Goal: Use online tool/utility: Utilize a website feature to perform a specific function

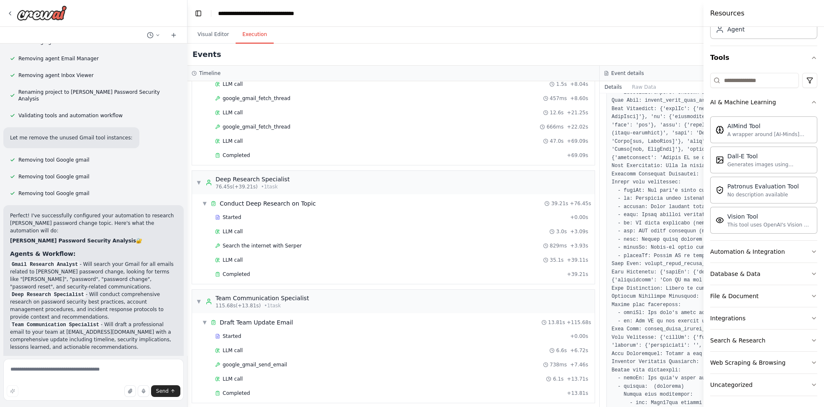
scroll to position [1776, 0]
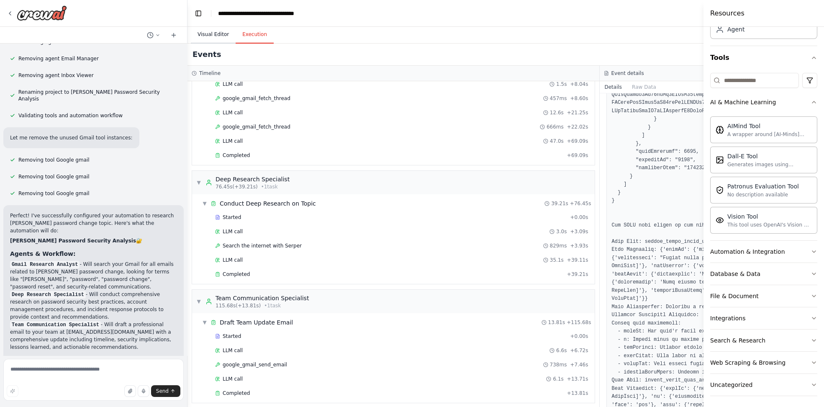
click at [215, 31] on button "Visual Editor" at bounding box center [213, 35] width 45 height 18
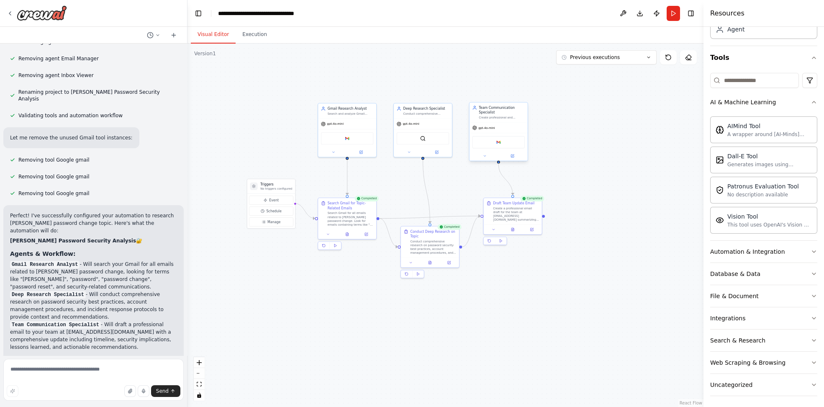
click at [498, 144] on div "Google gmail" at bounding box center [498, 142] width 52 height 12
click at [497, 142] on img at bounding box center [498, 142] width 6 height 6
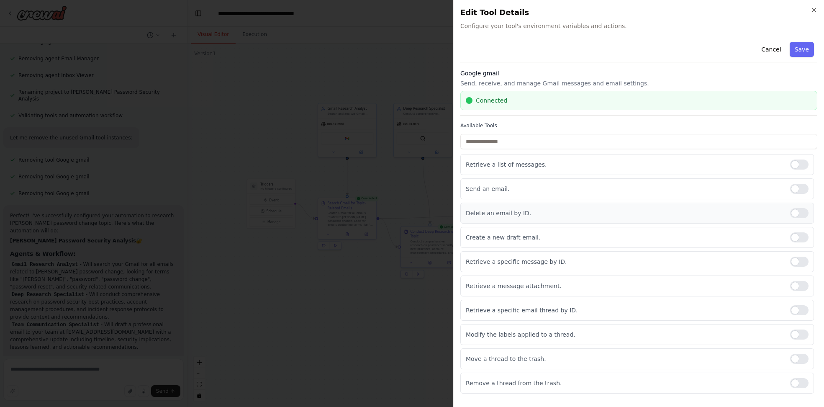
click at [498, 212] on p "Delete an email by ID." at bounding box center [624, 213] width 317 height 8
copy p "Delete an email by ID."
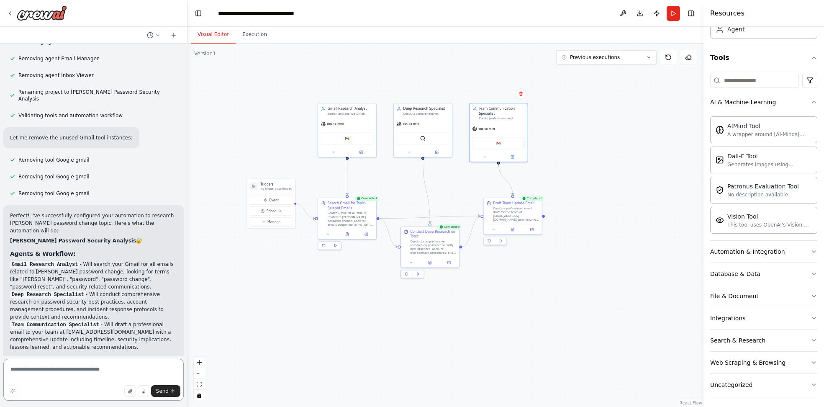
click at [81, 376] on textarea at bounding box center [93, 379] width 180 height 42
paste textarea "**********"
click at [36, 364] on textarea "**********" at bounding box center [93, 376] width 180 height 47
drag, startPoint x: 64, startPoint y: 363, endPoint x: 26, endPoint y: 361, distance: 37.3
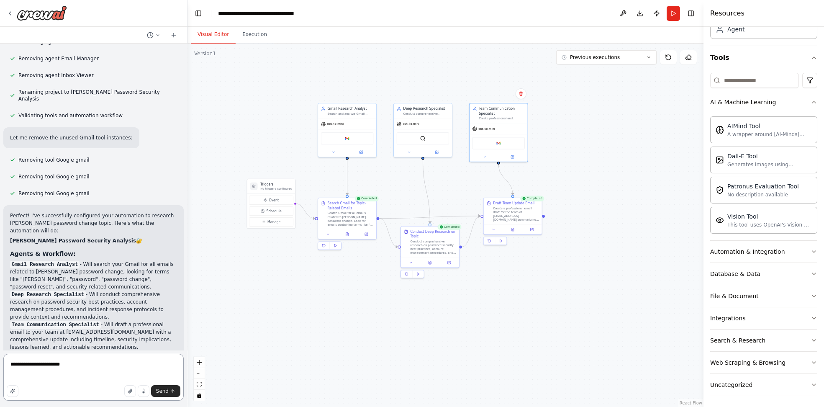
click at [26, 361] on textarea "**********" at bounding box center [93, 376] width 180 height 47
type textarea "*"
type textarea "**********"
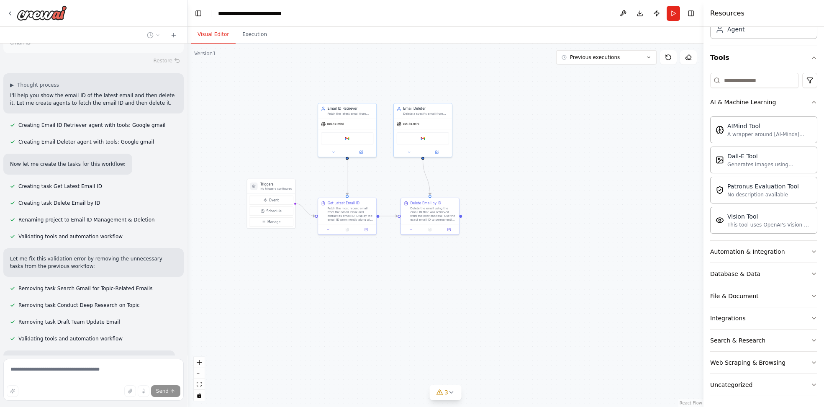
scroll to position [2993, 0]
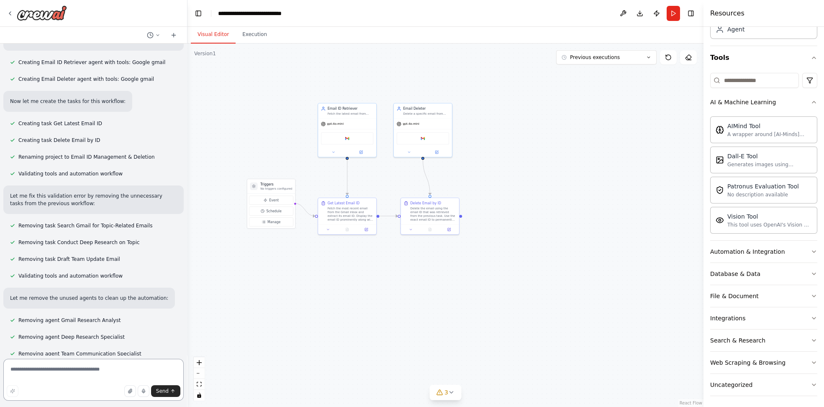
scroll to position [3052, 0]
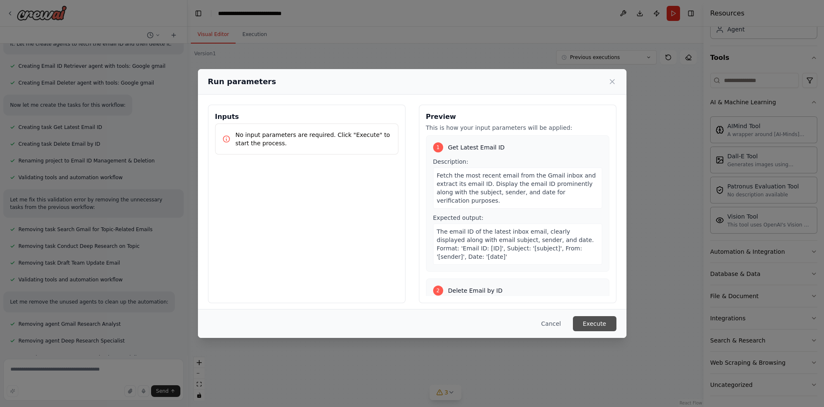
click at [596, 324] on button "Execute" at bounding box center [595, 323] width 44 height 15
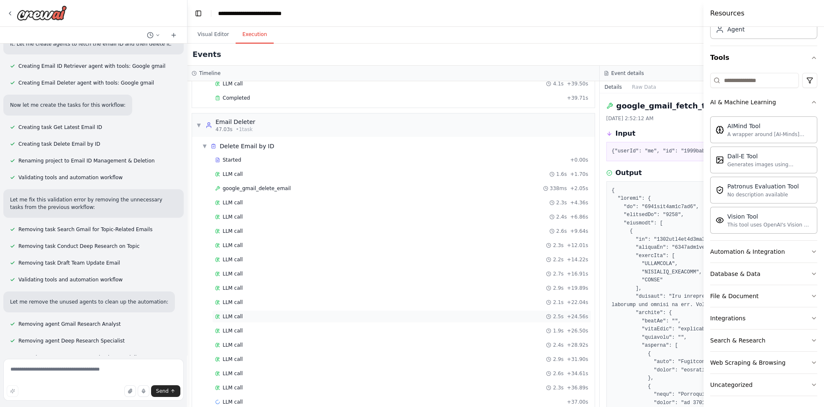
scroll to position [352, 0]
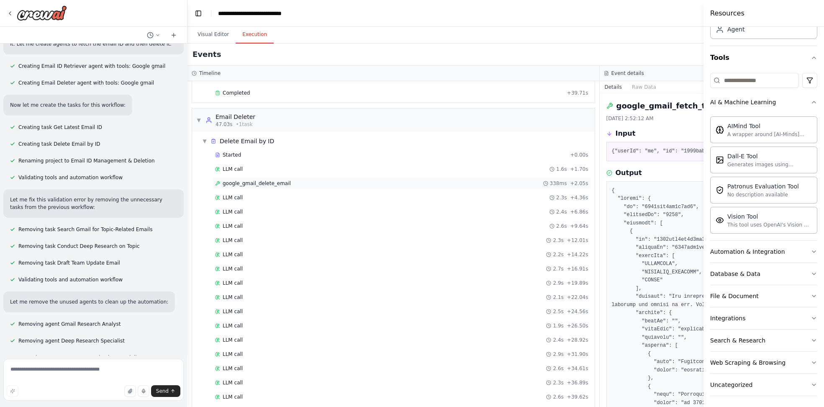
click at [276, 180] on span "google_gmail_delete_email" at bounding box center [257, 183] width 68 height 7
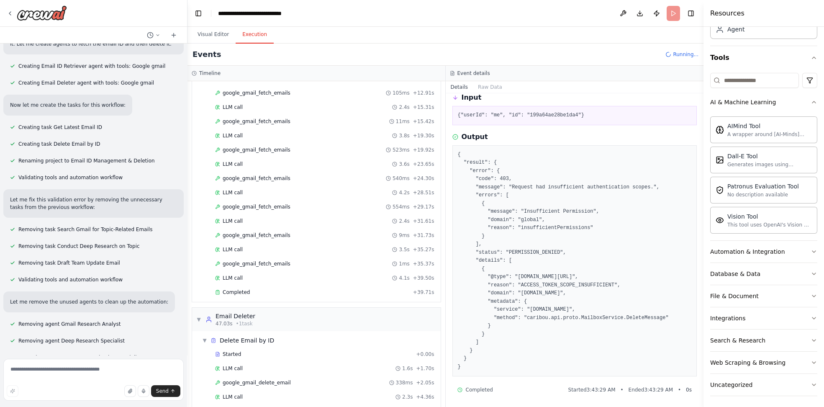
scroll to position [0, 0]
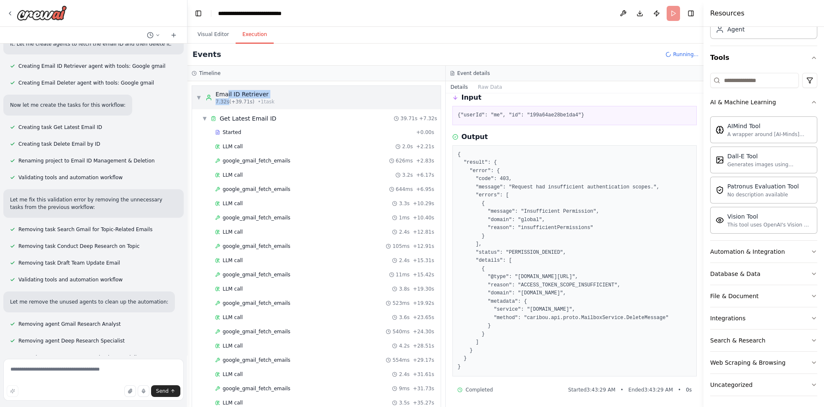
click at [228, 97] on div "Email ID Retriever 7.32s (+39.71s) • 1 task" at bounding box center [244, 97] width 59 height 15
click at [238, 120] on span "Get Latest Email ID" at bounding box center [248, 118] width 56 height 8
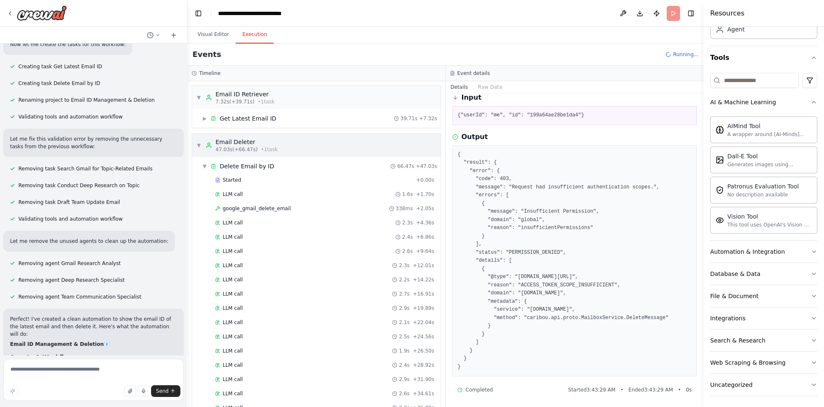
click at [236, 147] on span "47.03s (+66.47s)" at bounding box center [236, 149] width 42 height 7
click at [247, 142] on div "Email Deleter" at bounding box center [246, 142] width 62 height 8
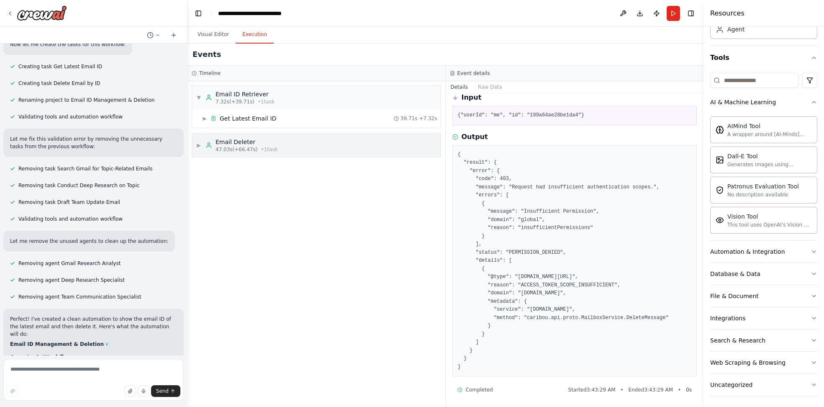
click at [251, 147] on span "47.03s (+66.47s)" at bounding box center [236, 149] width 42 height 7
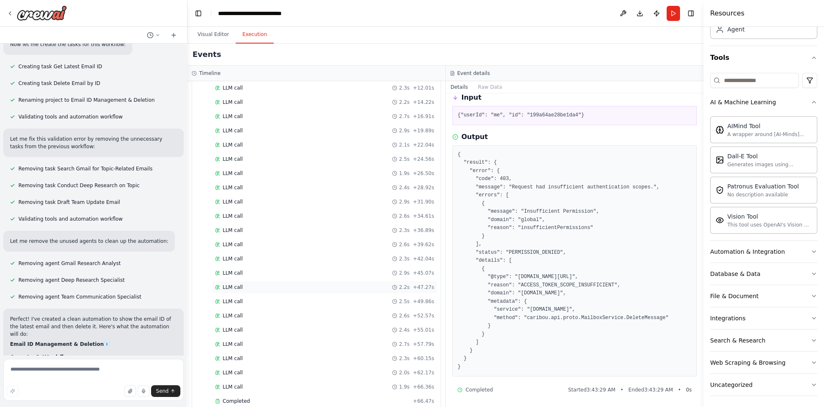
scroll to position [184, 0]
click at [259, 391] on div "Completed" at bounding box center [312, 394] width 195 height 7
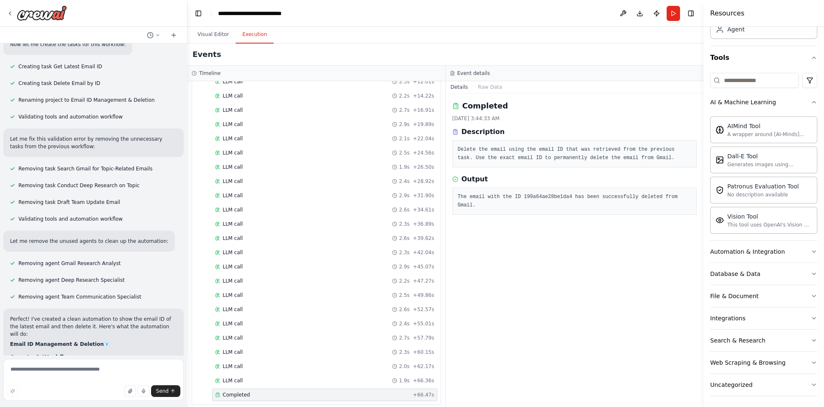
click at [538, 197] on pre "The email with the ID 199a64ae28be1da4 has been successfully deleted from Gmail." at bounding box center [575, 201] width 234 height 16
click at [537, 195] on pre "The email with the ID 199a64ae28be1da4 has been successfully deleted from Gmail." at bounding box center [575, 201] width 234 height 16
click at [565, 200] on pre "The email with the ID 199a64ae28be1da4 has been successfully deleted from Gmail." at bounding box center [575, 201] width 234 height 16
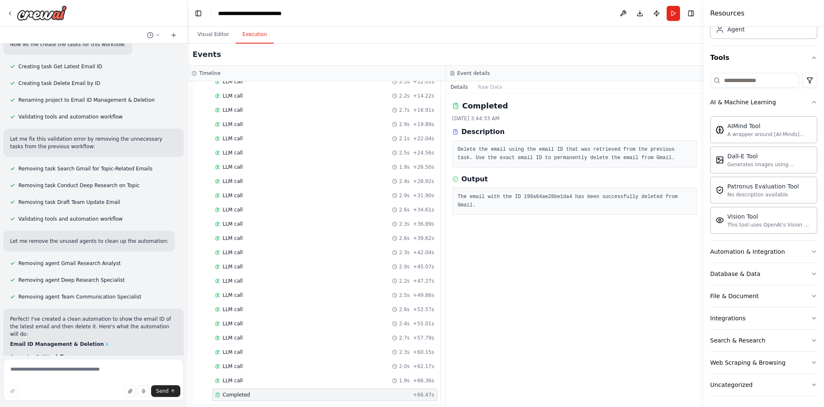
click at [531, 146] on pre "Delete the email using the email ID that was retrieved from the previous task. …" at bounding box center [575, 154] width 234 height 16
click at [88, 367] on textarea at bounding box center [93, 379] width 180 height 42
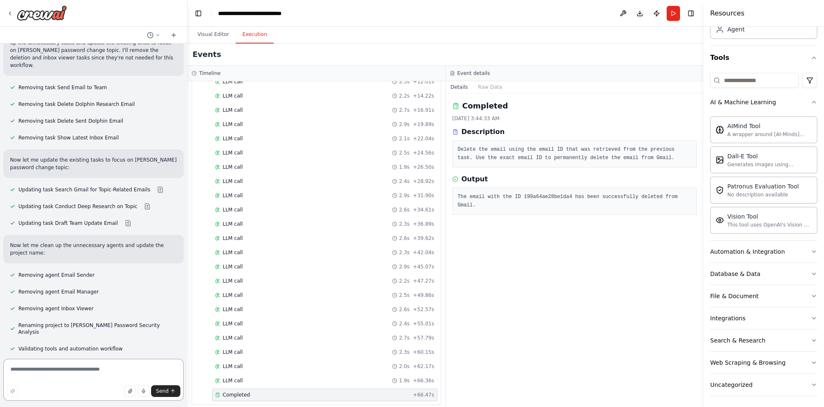
scroll to position [2536, 0]
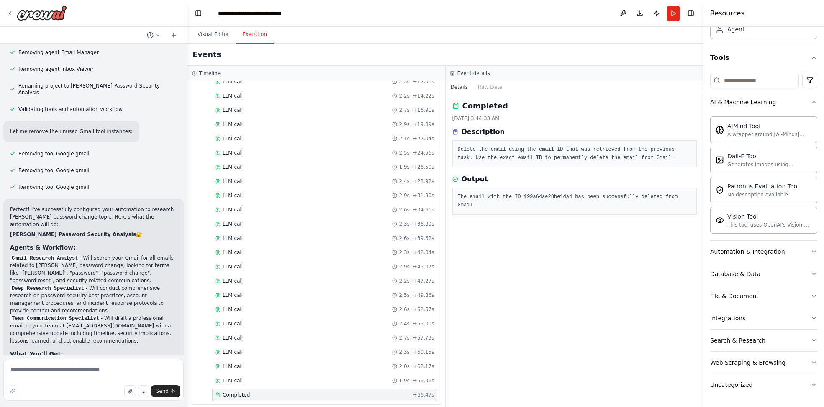
copy p "show email Id of latest email and delete that email using the email ID"
click at [49, 374] on textarea at bounding box center [93, 379] width 180 height 42
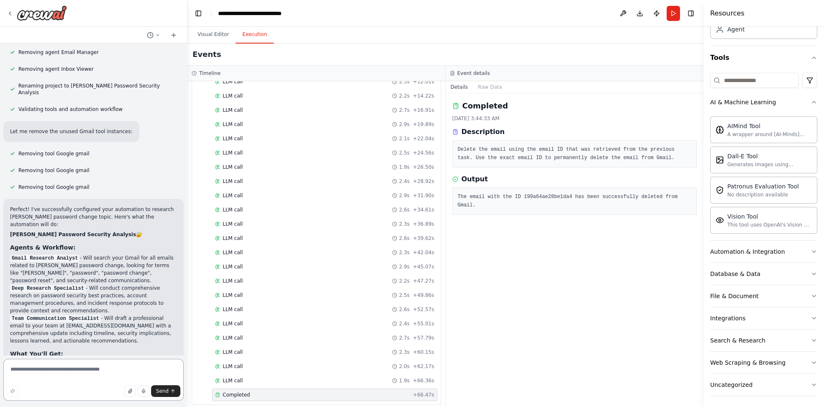
paste textarea "**********"
click at [42, 364] on textarea "**********" at bounding box center [93, 376] width 180 height 47
click at [53, 355] on textarea "**********" at bounding box center [93, 374] width 180 height 54
paste textarea "**********"
type textarea "**********"
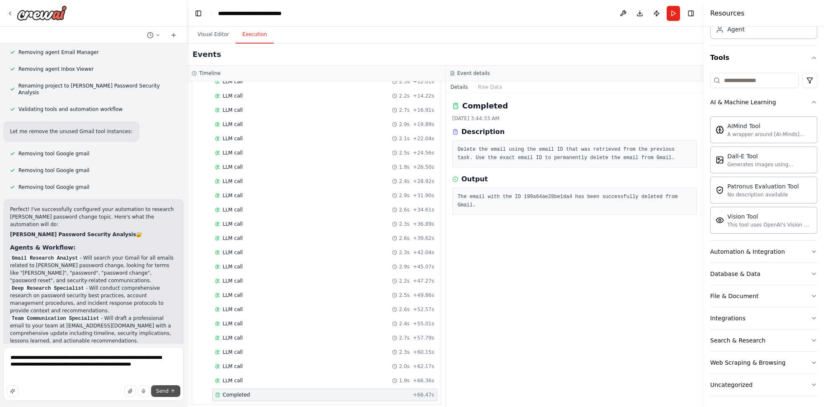
click at [162, 387] on span "Send" at bounding box center [162, 390] width 13 height 7
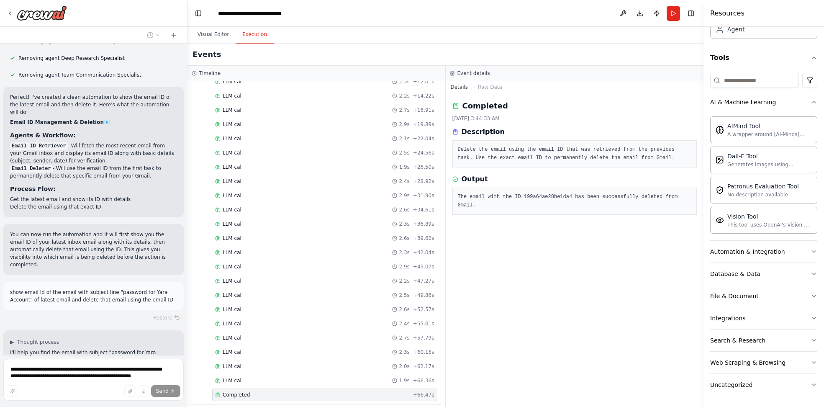
scroll to position [3371, 0]
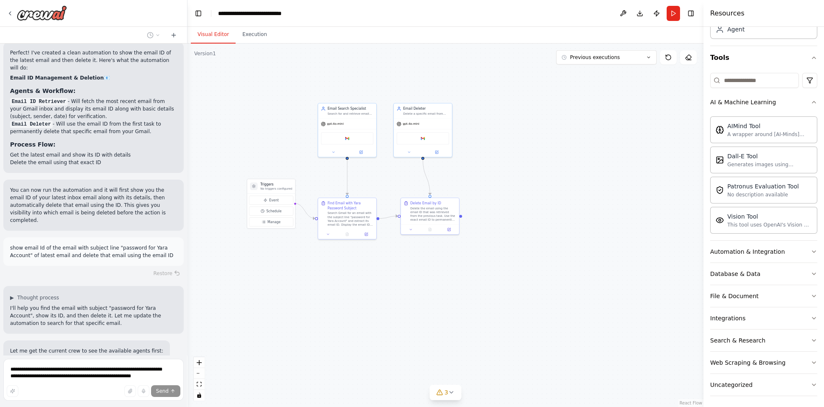
click at [207, 31] on button "Visual Editor" at bounding box center [213, 35] width 45 height 18
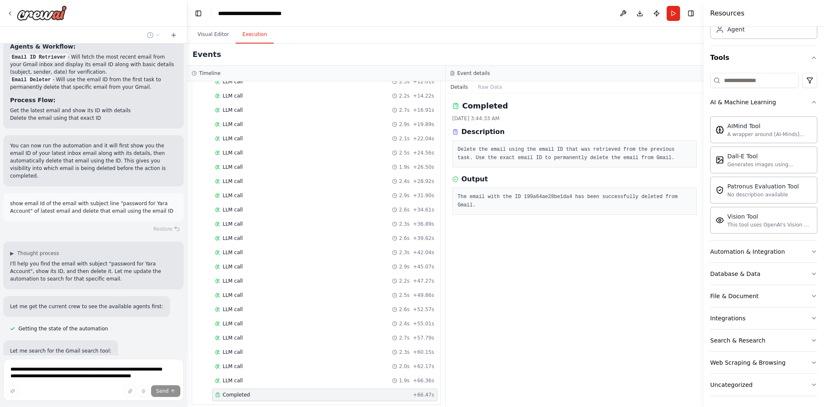
click at [243, 34] on button "Execution" at bounding box center [255, 35] width 38 height 18
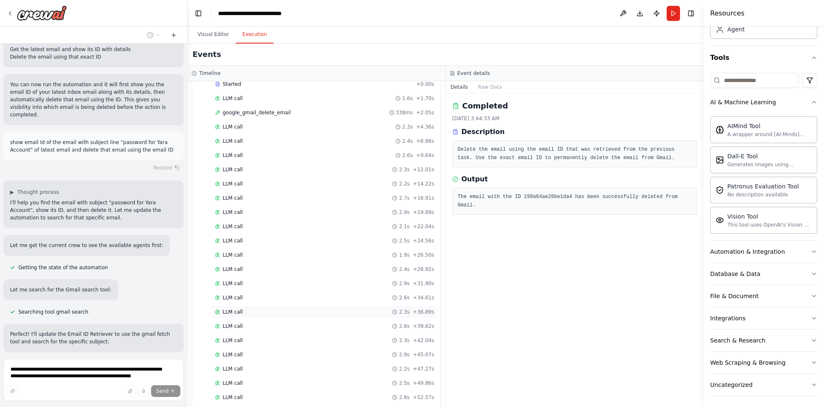
scroll to position [0, 0]
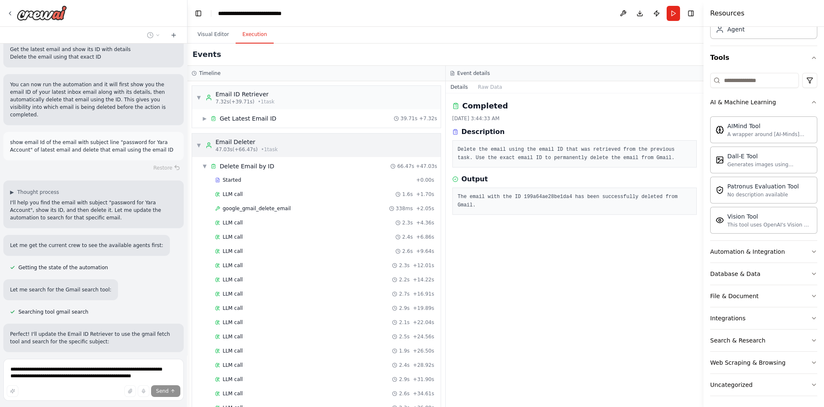
click at [244, 147] on span "47.03s (+66.47s)" at bounding box center [236, 149] width 42 height 7
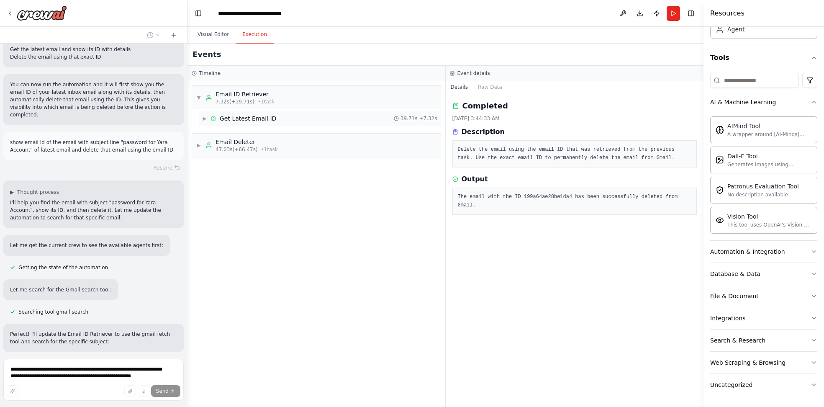
click at [263, 118] on span "Get Latest Email ID" at bounding box center [248, 118] width 56 height 8
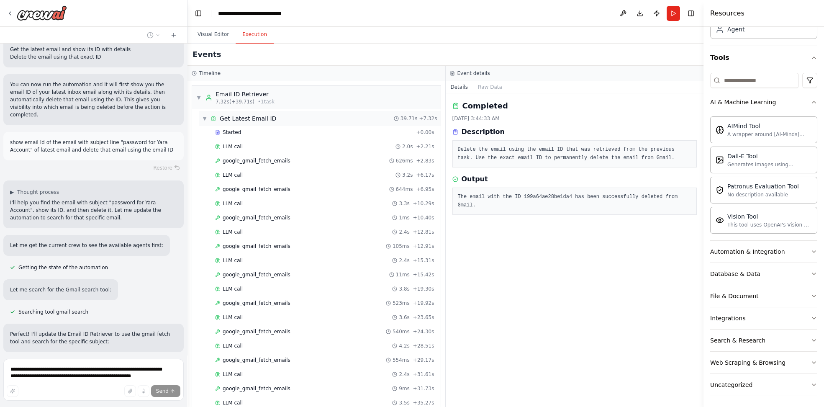
scroll to position [3493, 0]
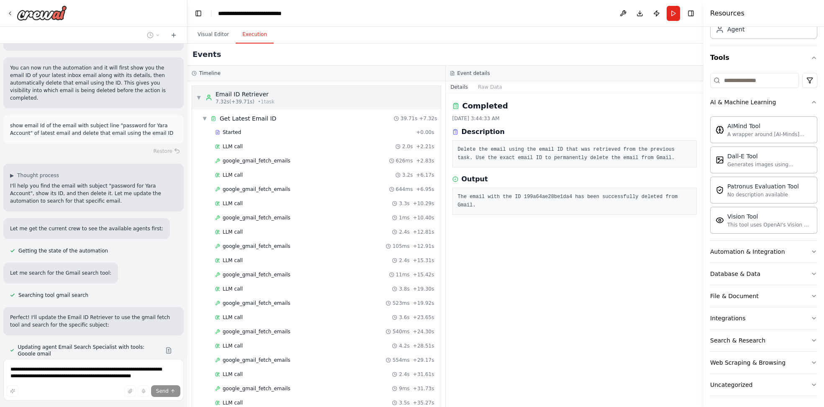
click at [235, 94] on div "Email ID Retriever" at bounding box center [244, 94] width 59 height 8
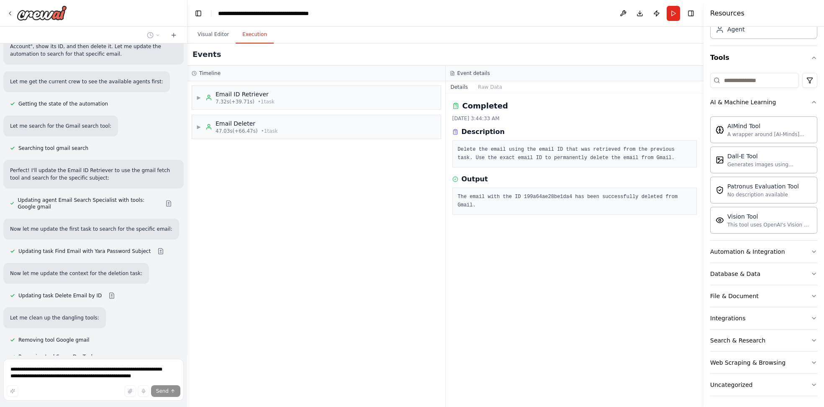
scroll to position [3640, 0]
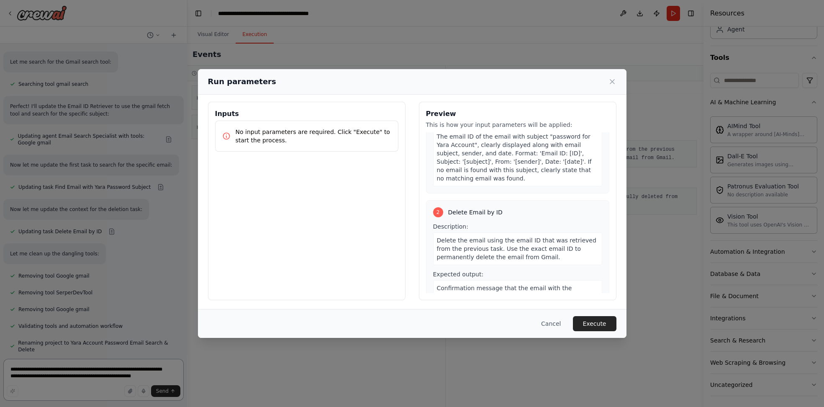
scroll to position [4, 0]
click at [589, 324] on button "Execute" at bounding box center [595, 323] width 44 height 15
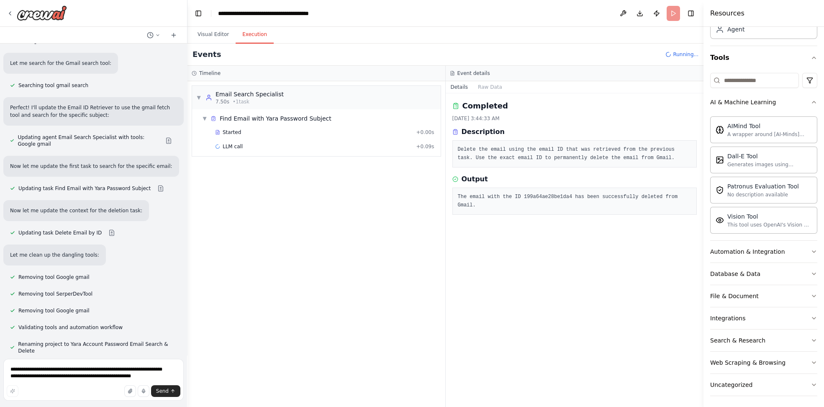
scroll to position [3704, 0]
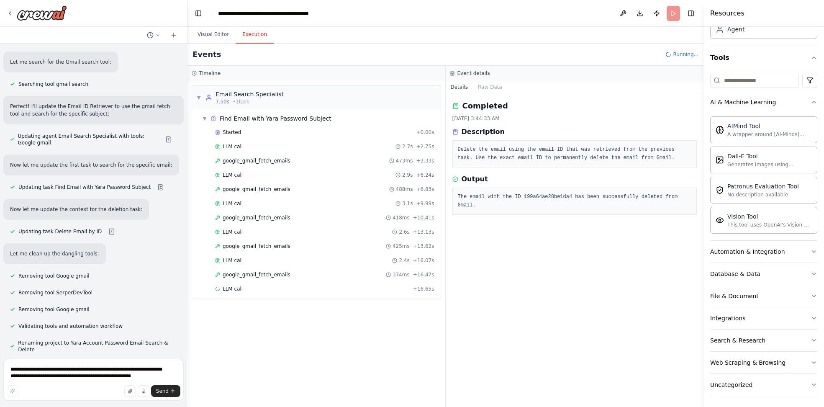
click at [571, 239] on div "Completed [DATE] 3:44:33 AM Description Delete the email using the email ID tha…" at bounding box center [574, 249] width 258 height 313
click at [281, 297] on div "google_gmail_fetch_emails 413ms + 19.74s" at bounding box center [324, 303] width 225 height 13
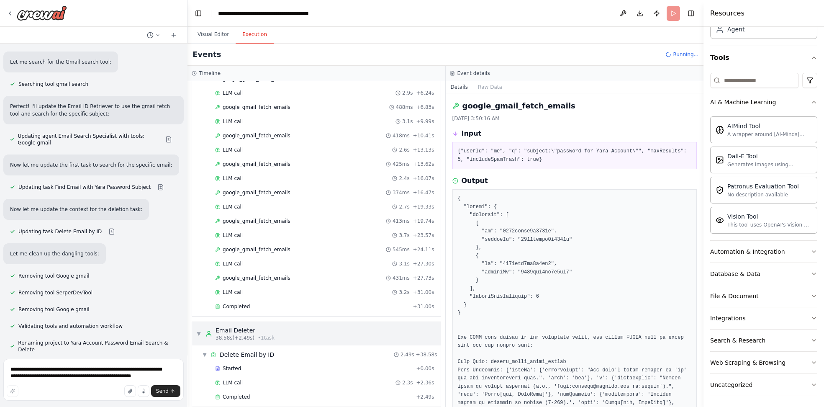
scroll to position [86, 0]
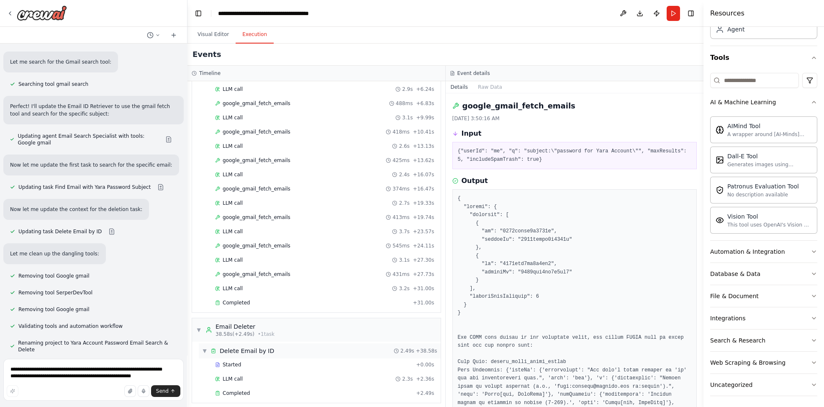
click at [300, 344] on div "▼ Delete Email by ID 2.49s + 38.58s" at bounding box center [320, 350] width 242 height 15
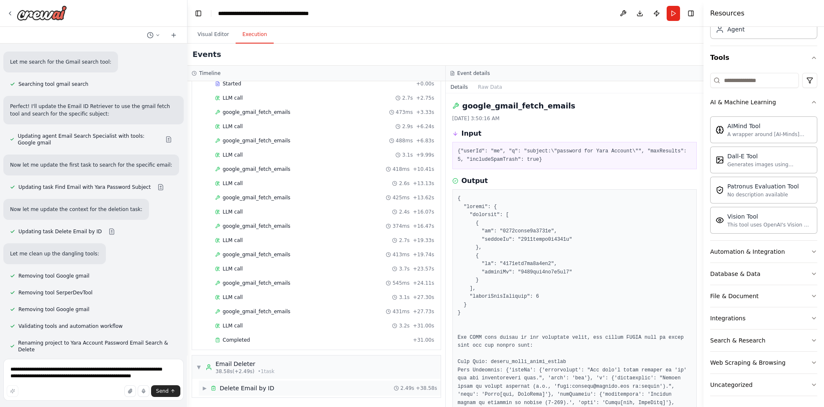
scroll to position [44, 0]
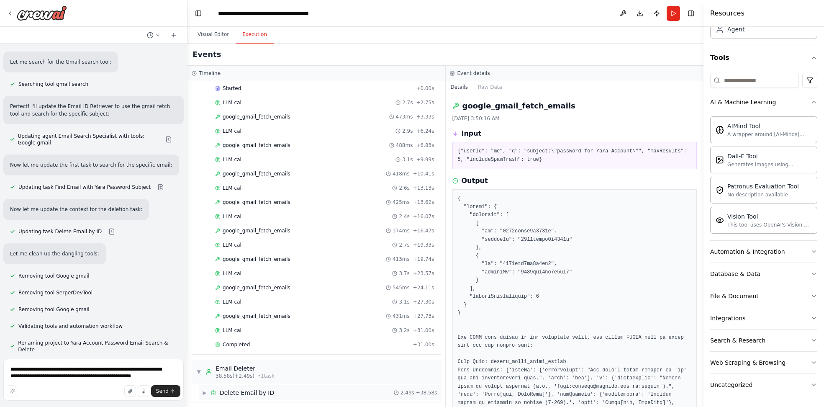
click at [323, 389] on div "▶ Delete Email by ID 2.49s + 38.58s" at bounding box center [320, 392] width 242 height 15
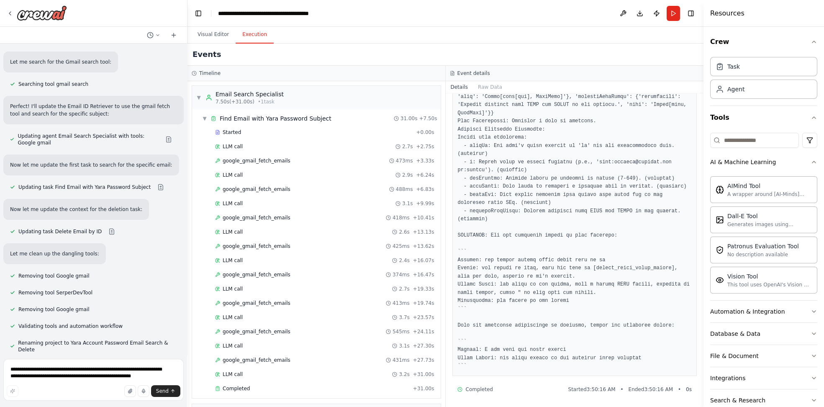
scroll to position [3765, 0]
